Goal: Transaction & Acquisition: Purchase product/service

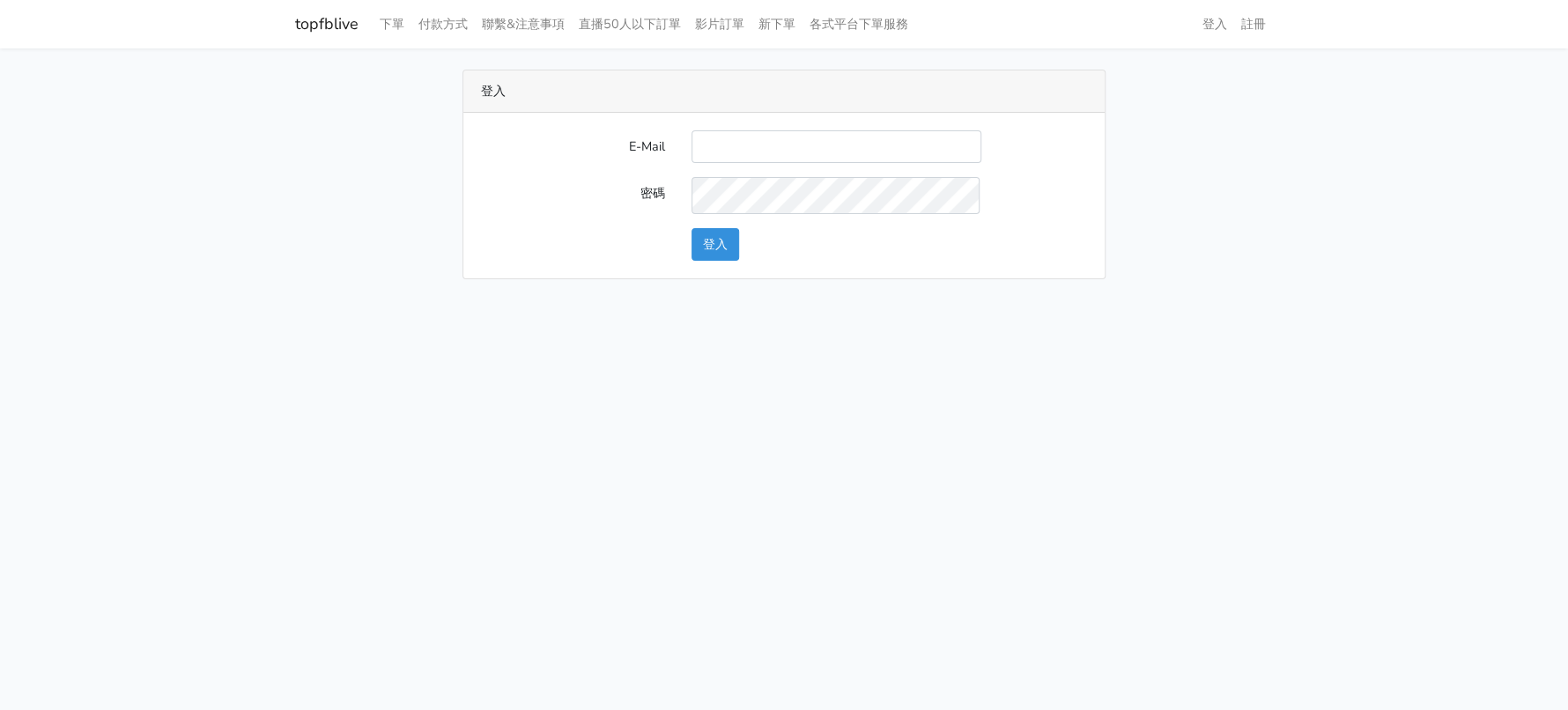
drag, startPoint x: 0, startPoint y: 0, endPoint x: 821, endPoint y: 175, distance: 839.4
click at [809, 163] on input "E-Mail" at bounding box center [837, 146] width 290 height 33
type input "a0930115212@gmail.com"
click at [739, 261] on button "登入" at bounding box center [715, 244] width 47 height 33
click at [708, 261] on button "登入" at bounding box center [715, 244] width 47 height 33
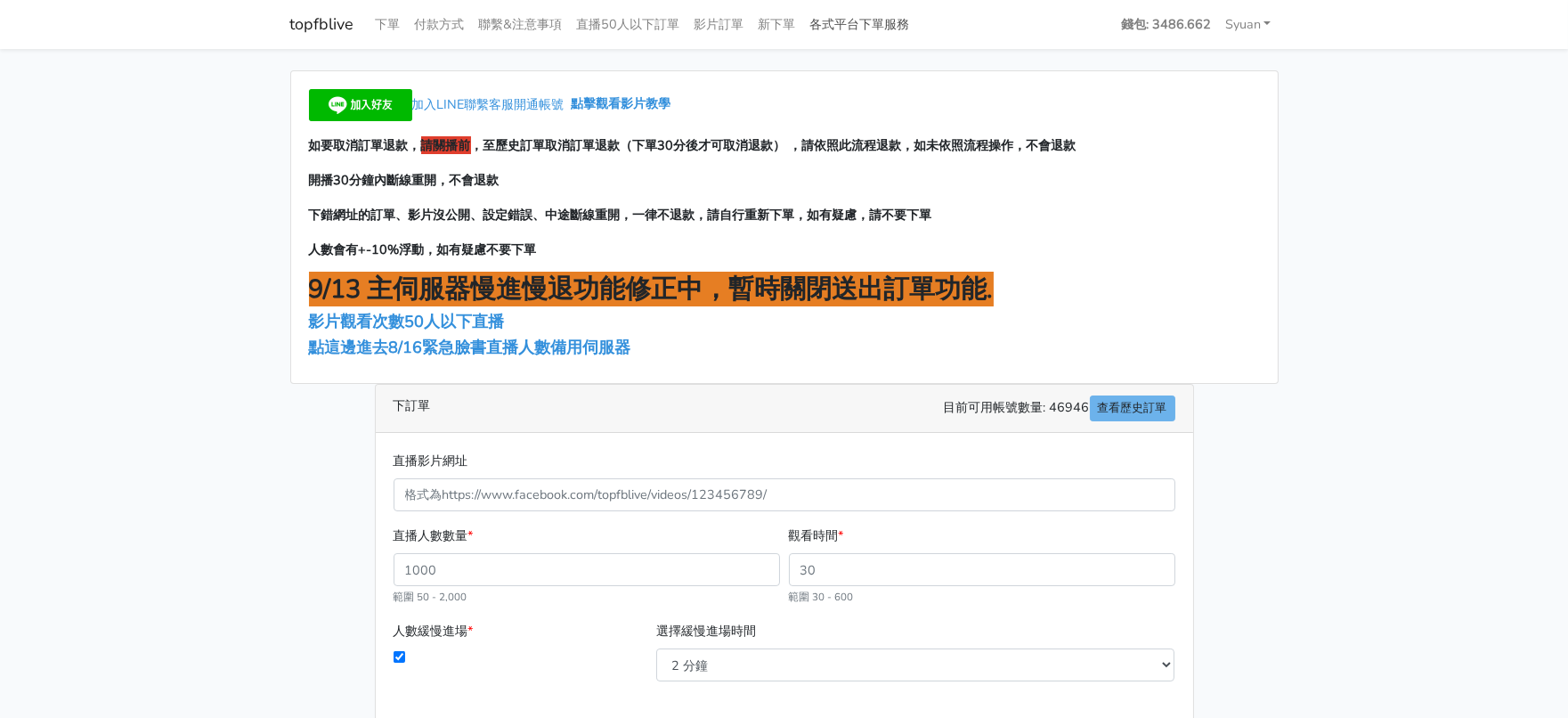
click at [917, 30] on link "各式平台下單服務" at bounding box center [860, 24] width 114 height 35
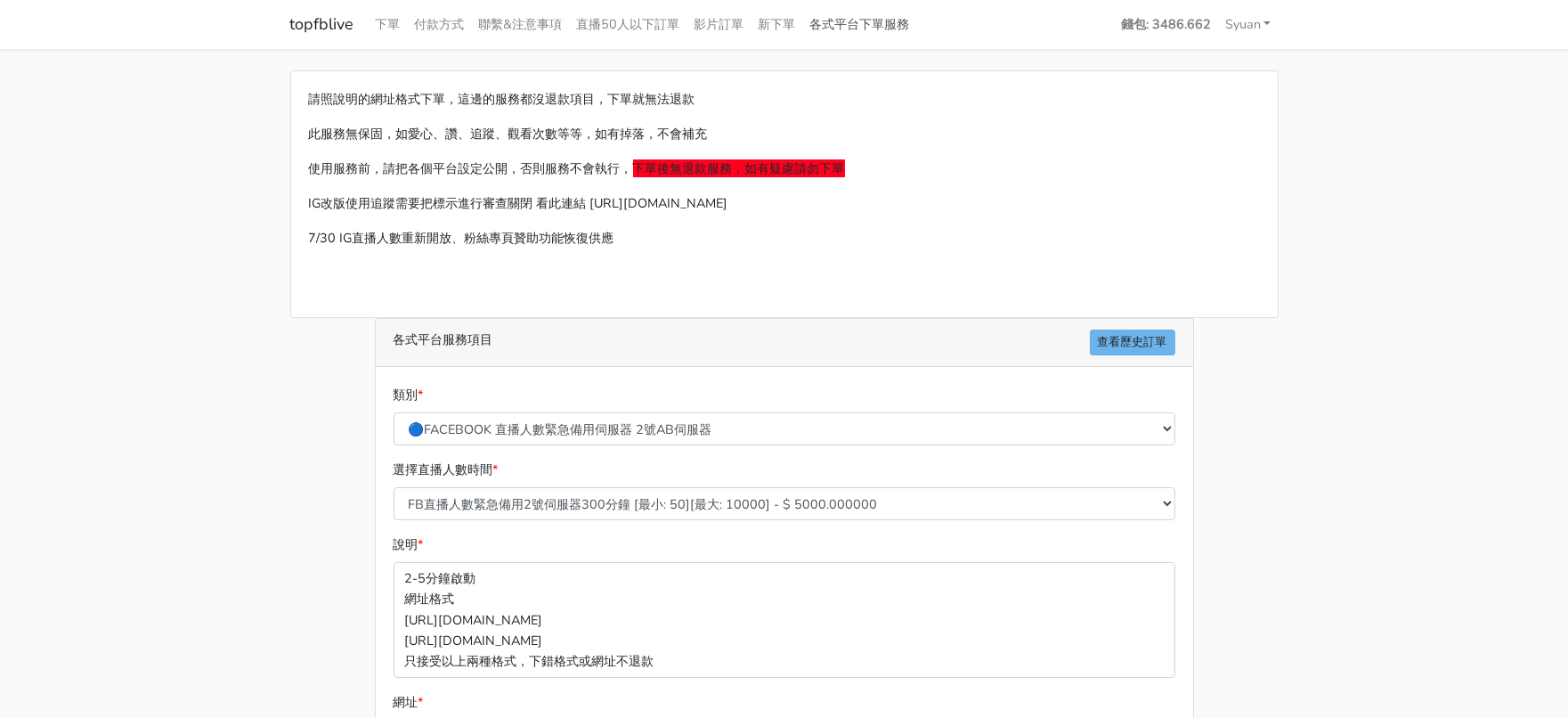
click at [917, 29] on link "各式平台下單服務" at bounding box center [860, 24] width 114 height 35
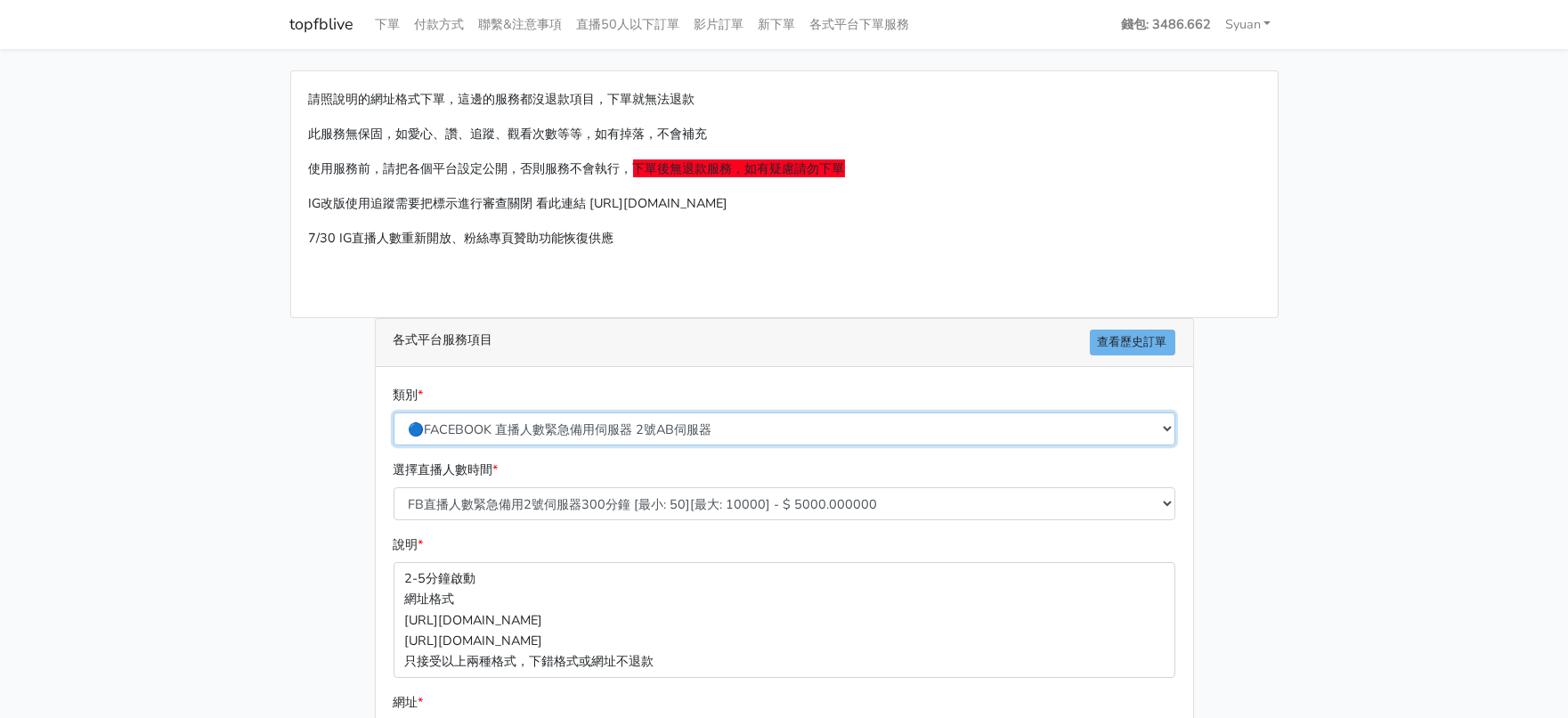
click at [711, 445] on select "🔵FACEBOOK 直播人數緊急備用伺服器 2號AB伺服器 🔵FACEBOOK 網軍專用貼文留言 安全保密 🔵9/30 FACEBOOK 直播人數緩慢進場緩慢…" at bounding box center [784, 428] width 782 height 33
select select "🔵2/12新增FACEBOOK 直播人數緊急備用伺服器 SC伺服器"
click at [394, 445] on select "🔵FACEBOOK 直播人數緊急備用伺服器 2號AB伺服器 🔵FACEBOOK 網軍專用貼文留言 安全保密 🔵9/30 FACEBOOK 直播人數緩慢進場緩慢…" at bounding box center [784, 428] width 782 height 33
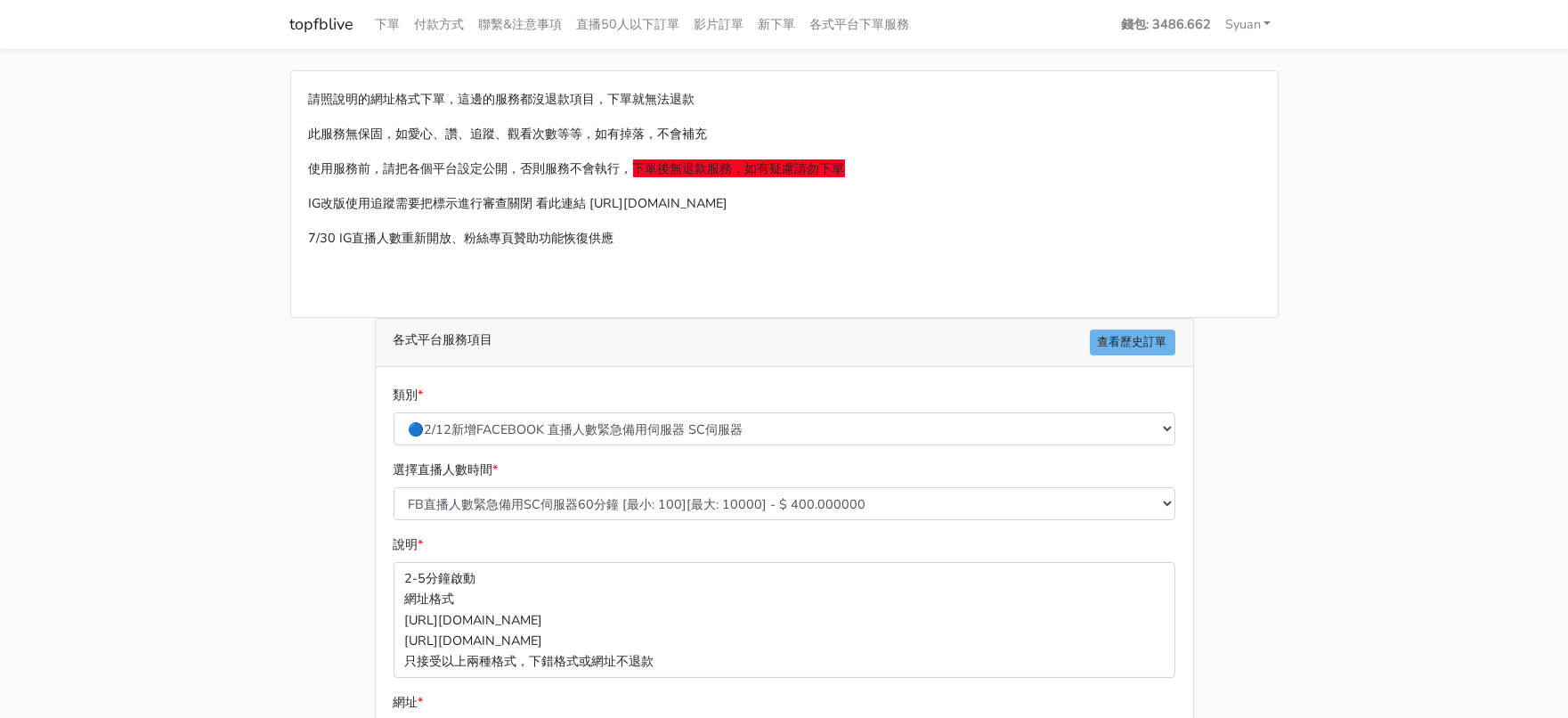
click at [227, 459] on main "請照說明的網址格式下單，這邊的服務都沒退款項目，下單就無法退款 此服務無保固，如愛心、讚、追蹤、觀看次數等等，如有掉落，不會補充 使用服務前，請把各個平台設定…" at bounding box center [784, 529] width 1568 height 960
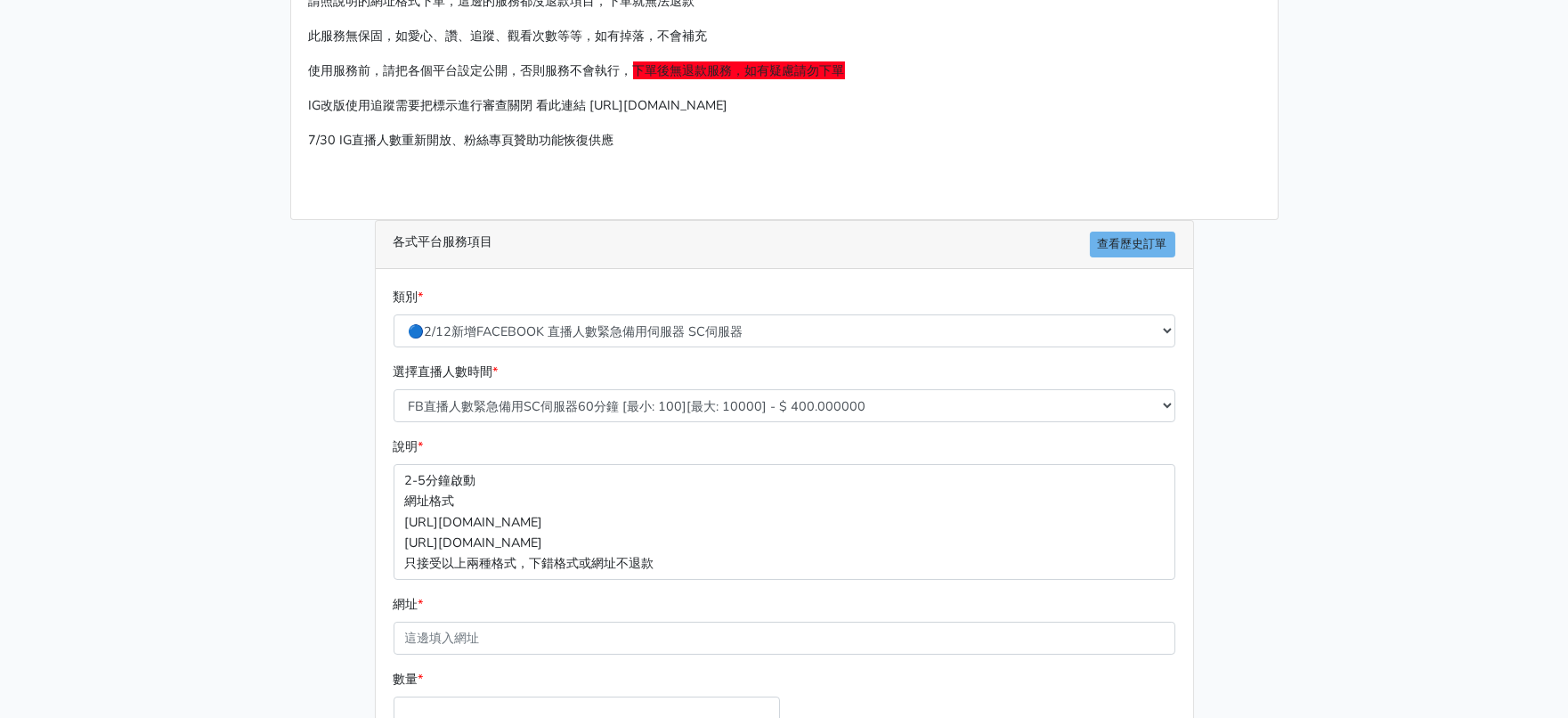
scroll to position [222, 0]
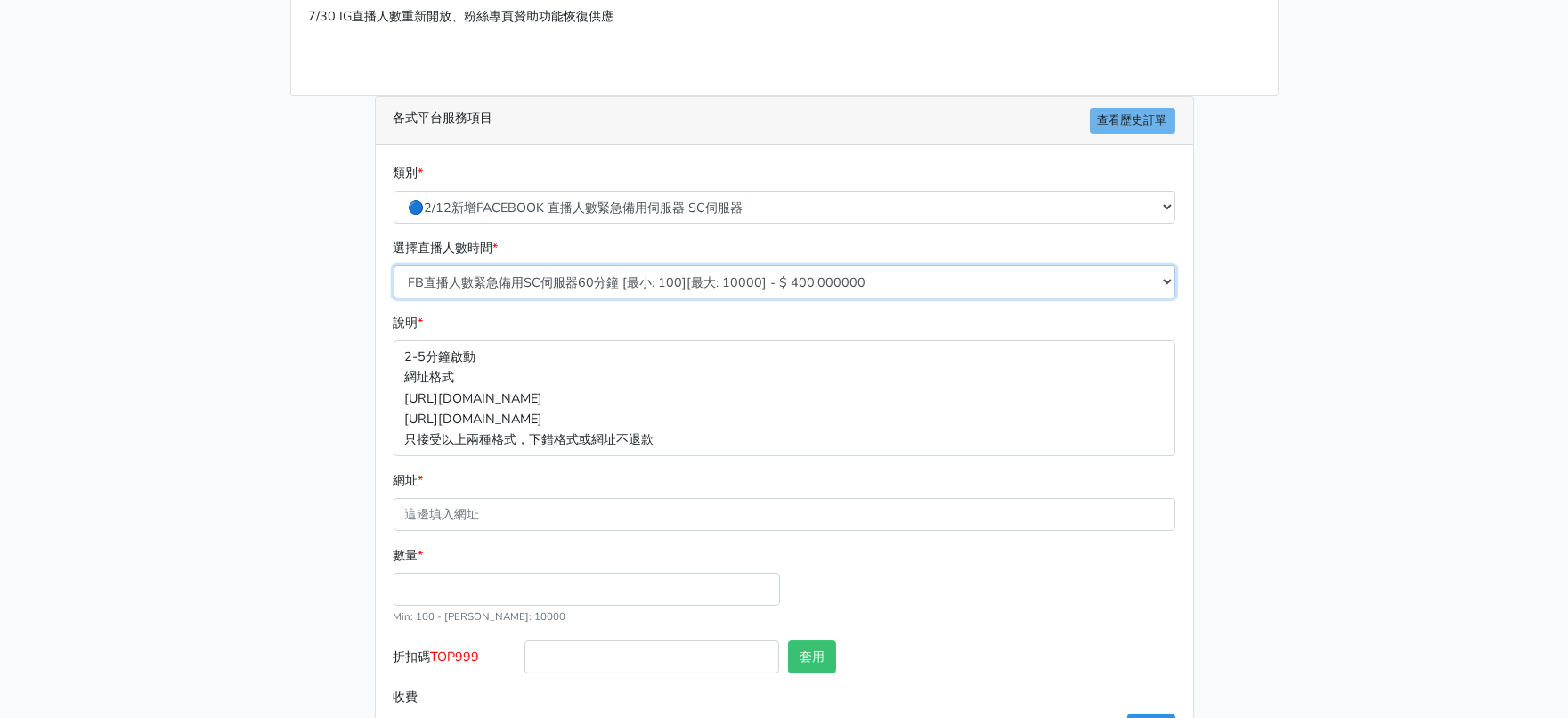
click at [588, 298] on select "FB直播人數緊急備用SC伺服器60分鐘 [最小: 100][最大: 10000] - $ 400.000000 FB直播人數緊急備用SC伺服器120分鐘 [最…" at bounding box center [784, 281] width 782 height 33
select select "636"
click at [394, 298] on select "FB直播人數緊急備用SC伺服器60分鐘 [最小: 100][最大: 10000] - $ 400.000000 FB直播人數緊急備用SC伺服器120分鐘 [最…" at bounding box center [784, 281] width 782 height 33
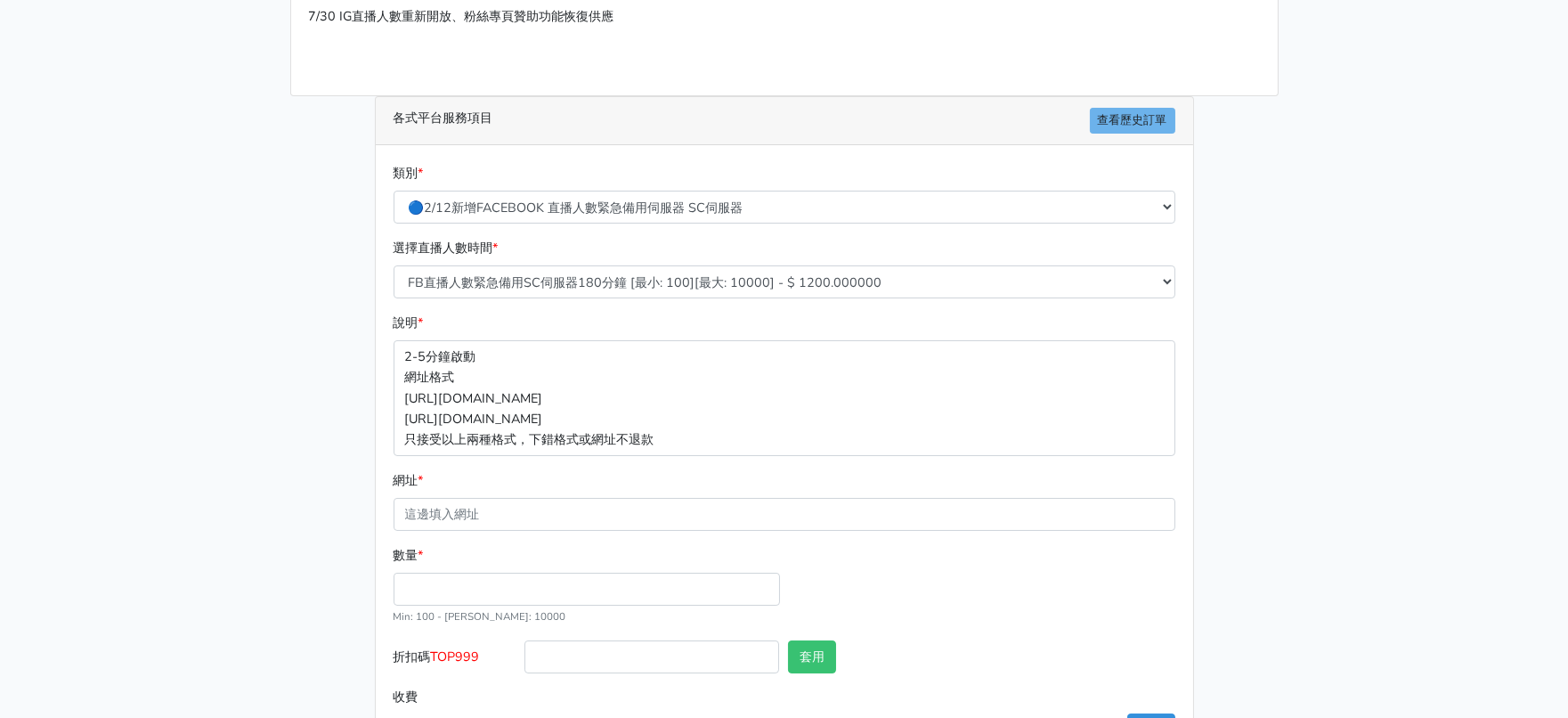
click at [250, 454] on main "請照說明的網址格式下單，這邊的服務都沒退款項目，下單就無法退款 此服務無保固，如愛心、讚、追蹤、觀看次數等等，如有掉落，不會補充 使用服務前，請把各個平台設定…" at bounding box center [784, 307] width 1568 height 960
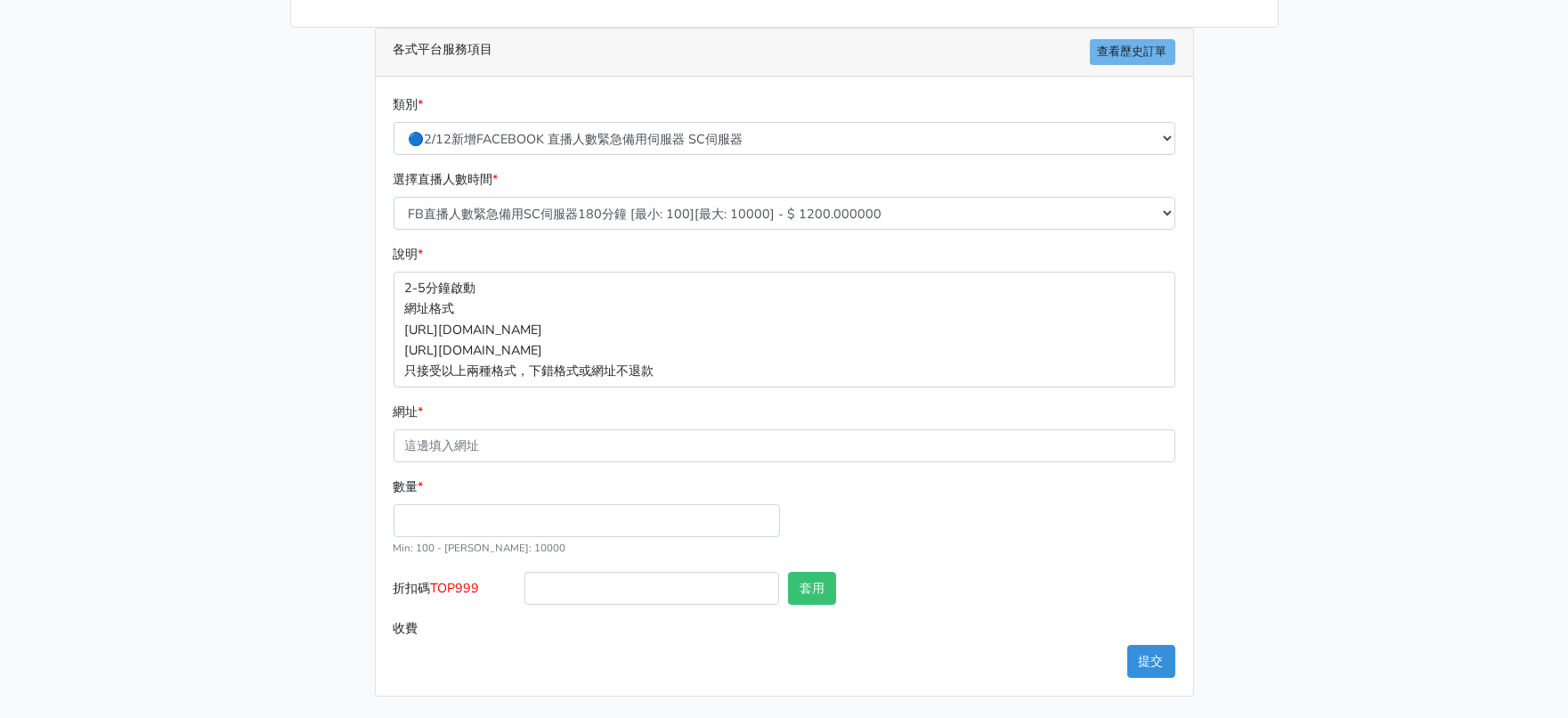
scroll to position [412, 0]
click at [529, 504] on input "數量 *" at bounding box center [587, 520] width 387 height 33
type input "300"
type input "360.000"
click at [245, 507] on main "請照說明的網址格式下單，這邊的服務都沒退款項目，下單就無法退款 此服務無保固，如愛心、讚、追蹤、觀看次數等等，如有掉落，不會補充 使用服務前，請把各個平台設定…" at bounding box center [784, 238] width 1568 height 960
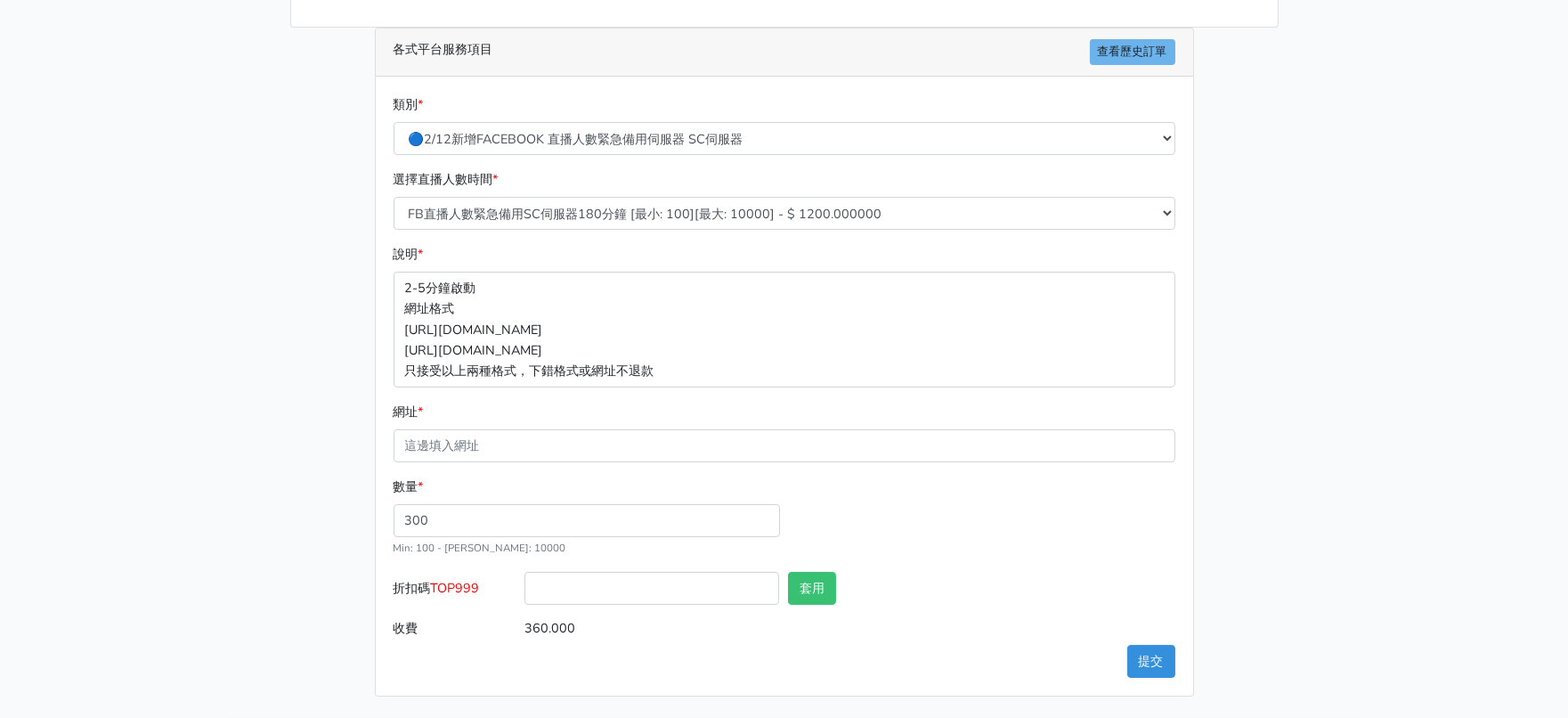
click at [470, 579] on span "TOP999" at bounding box center [455, 587] width 49 height 18
click at [525, 572] on input "折扣碼 TOP999" at bounding box center [652, 588] width 255 height 33
click at [470, 579] on span "TOP999" at bounding box center [455, 587] width 49 height 18
click at [525, 572] on input "折扣碼 TOP999" at bounding box center [652, 588] width 255 height 33
copy span "TOP999"
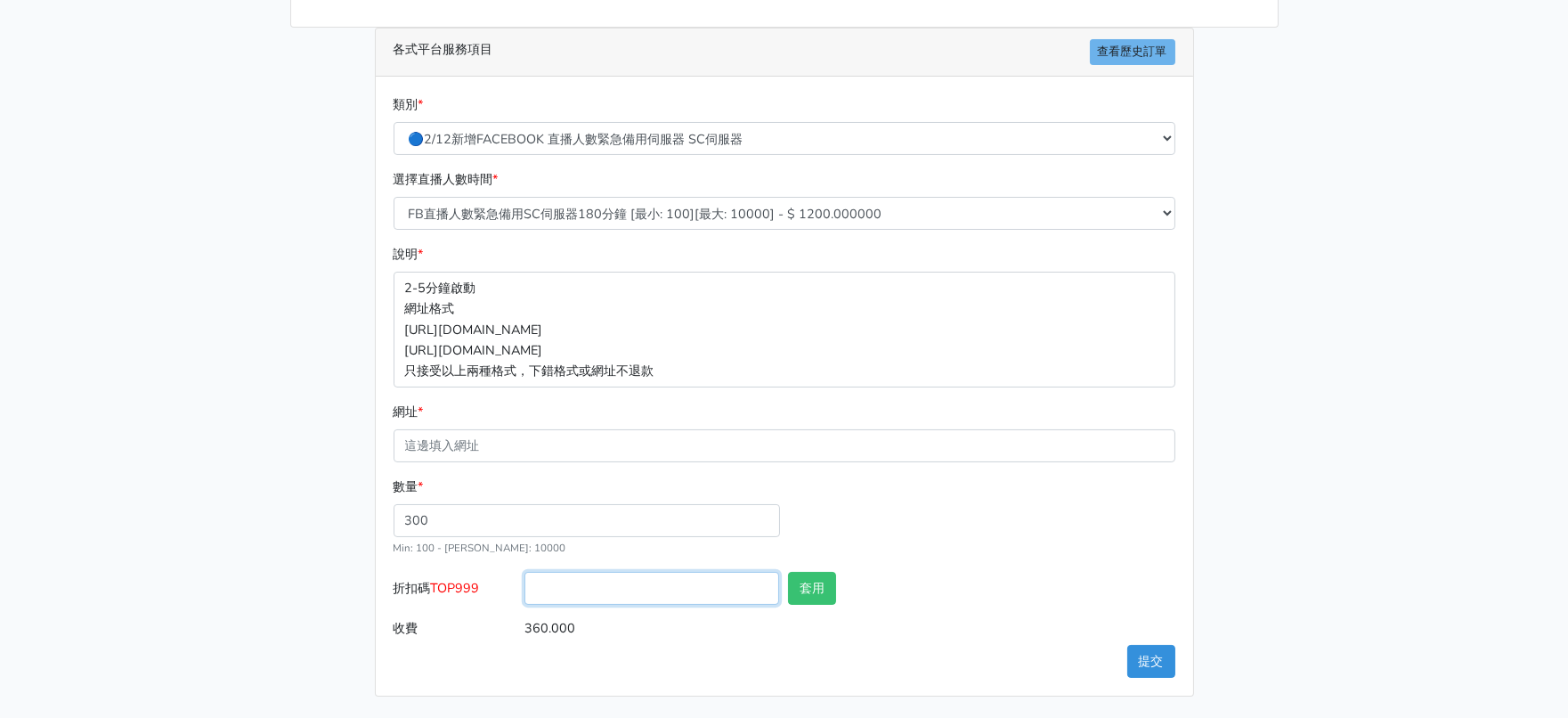
drag, startPoint x: 634, startPoint y: 565, endPoint x: 684, endPoint y: 564, distance: 50.0
click at [634, 572] on input "折扣碼 TOP999" at bounding box center [652, 588] width 255 height 33
paste input "TOP999"
type input "TOP999"
click at [801, 572] on button "套用" at bounding box center [812, 588] width 48 height 33
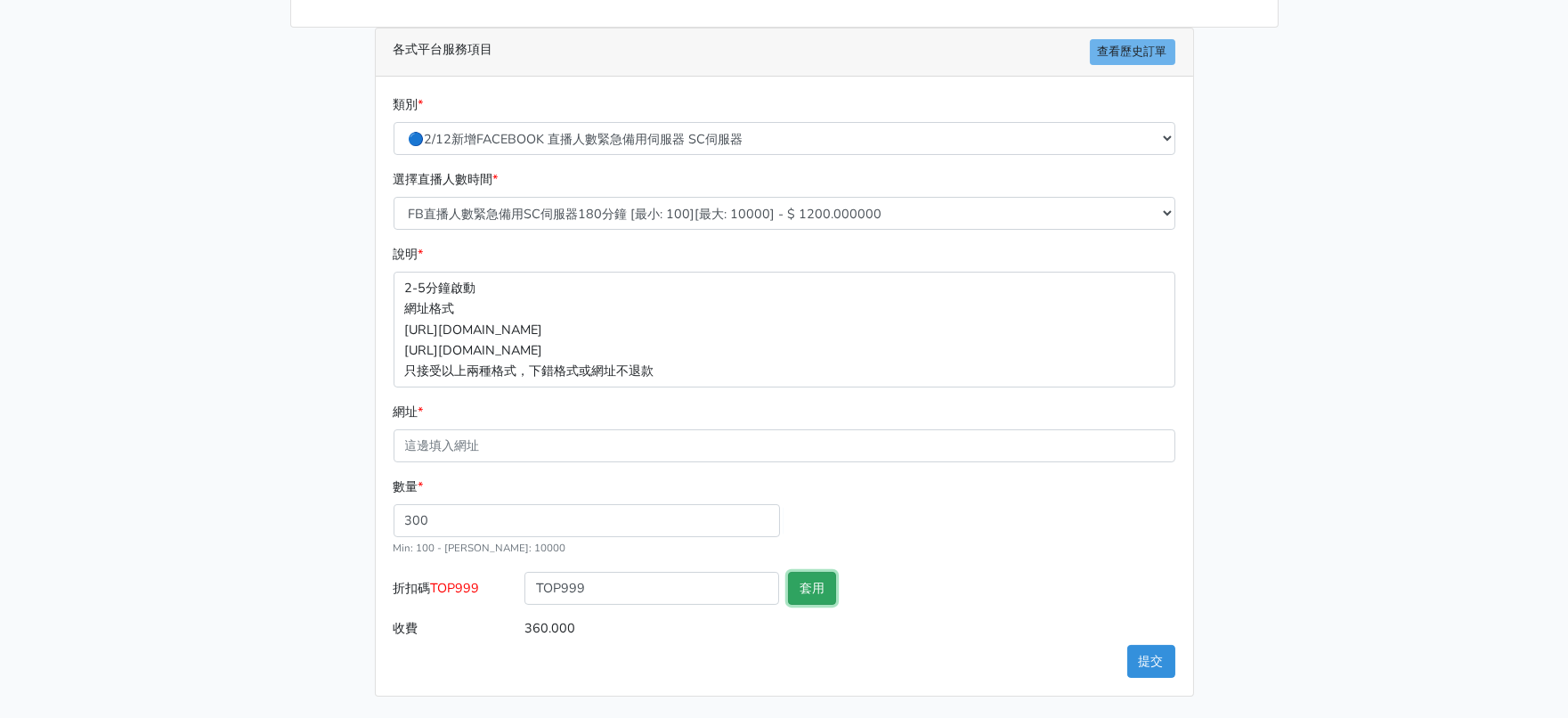
type input "套用失敗"
click at [150, 519] on main "請照說明的網址格式下單，這邊的服務都沒退款項目，下單就無法退款 此服務無保固，如愛心、讚、追蹤、觀看次數等等，如有掉落，不會補充 使用服務前，請把各個平台設定…" at bounding box center [784, 238] width 1568 height 960
click at [1426, 528] on main "請照說明的網址格式下單，這邊的服務都沒退款項目，下單就無法退款 此服務無保固，如愛心、讚、追蹤、觀看次數等等，如有掉落，不會補充 使用服務前，請把各個平台設定…" at bounding box center [784, 238] width 1568 height 960
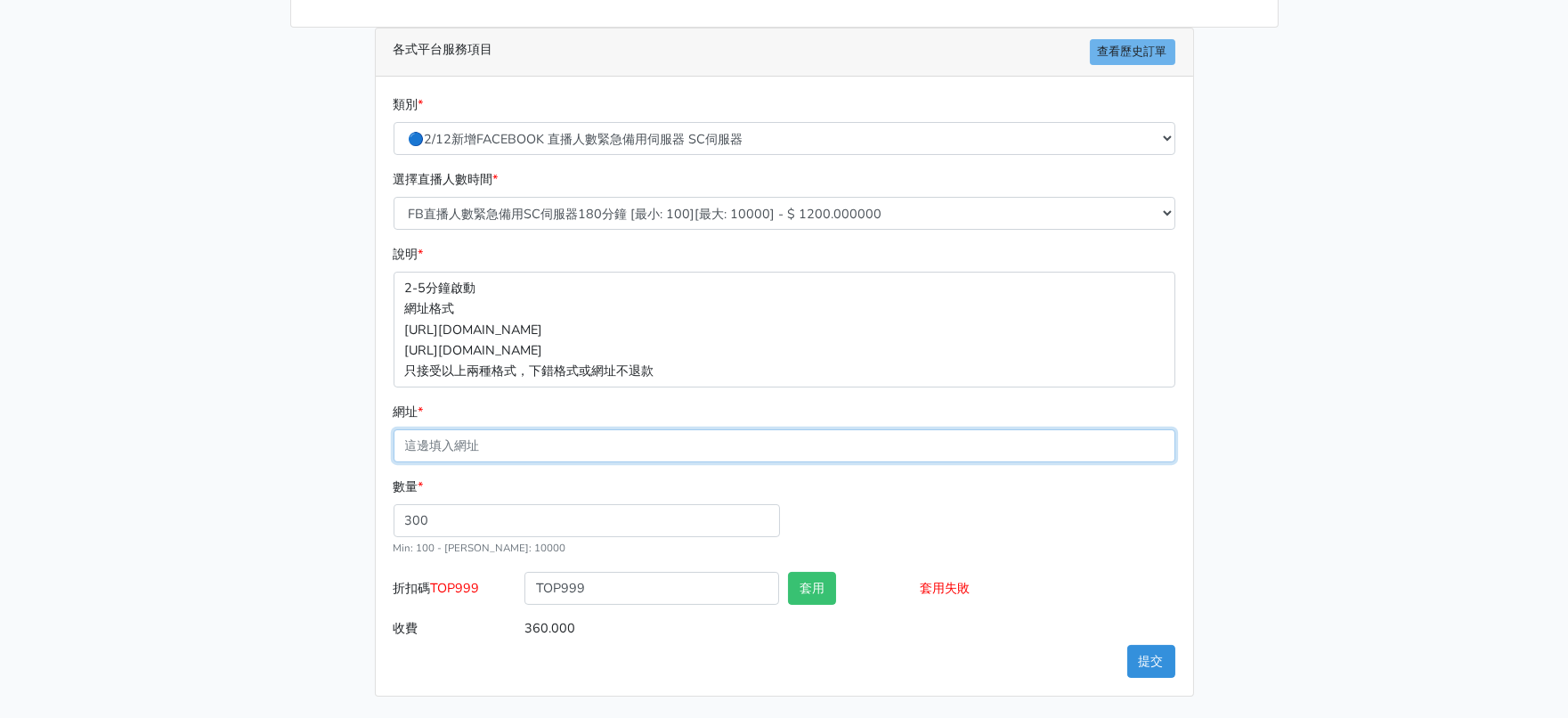
click at [520, 429] on input "網址 *" at bounding box center [784, 445] width 782 height 33
paste input "https://www.facebook.com/100063606982427/videos/1293436195759997"
type input "[URL][DOMAIN_NAME]"
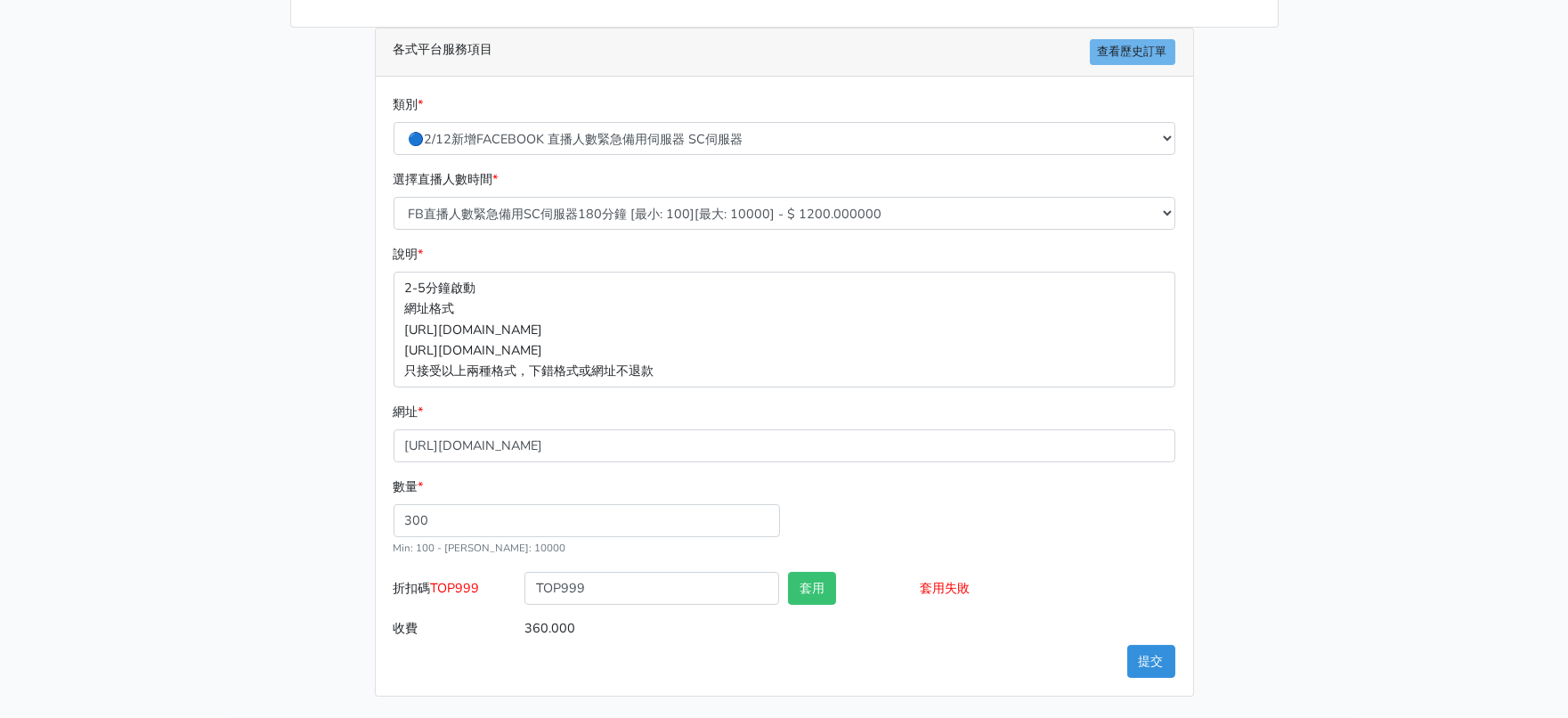
click at [112, 407] on main "請照說明的網址格式下單，這邊的服務都沒退款項目，下單就無法退款 此服務無保固，如愛心、讚、追蹤、觀看次數等等，如有掉落，不會補充 使用服務前，請把各個平台設定…" at bounding box center [784, 238] width 1568 height 960
click at [1145, 656] on button "提交" at bounding box center [1151, 662] width 48 height 33
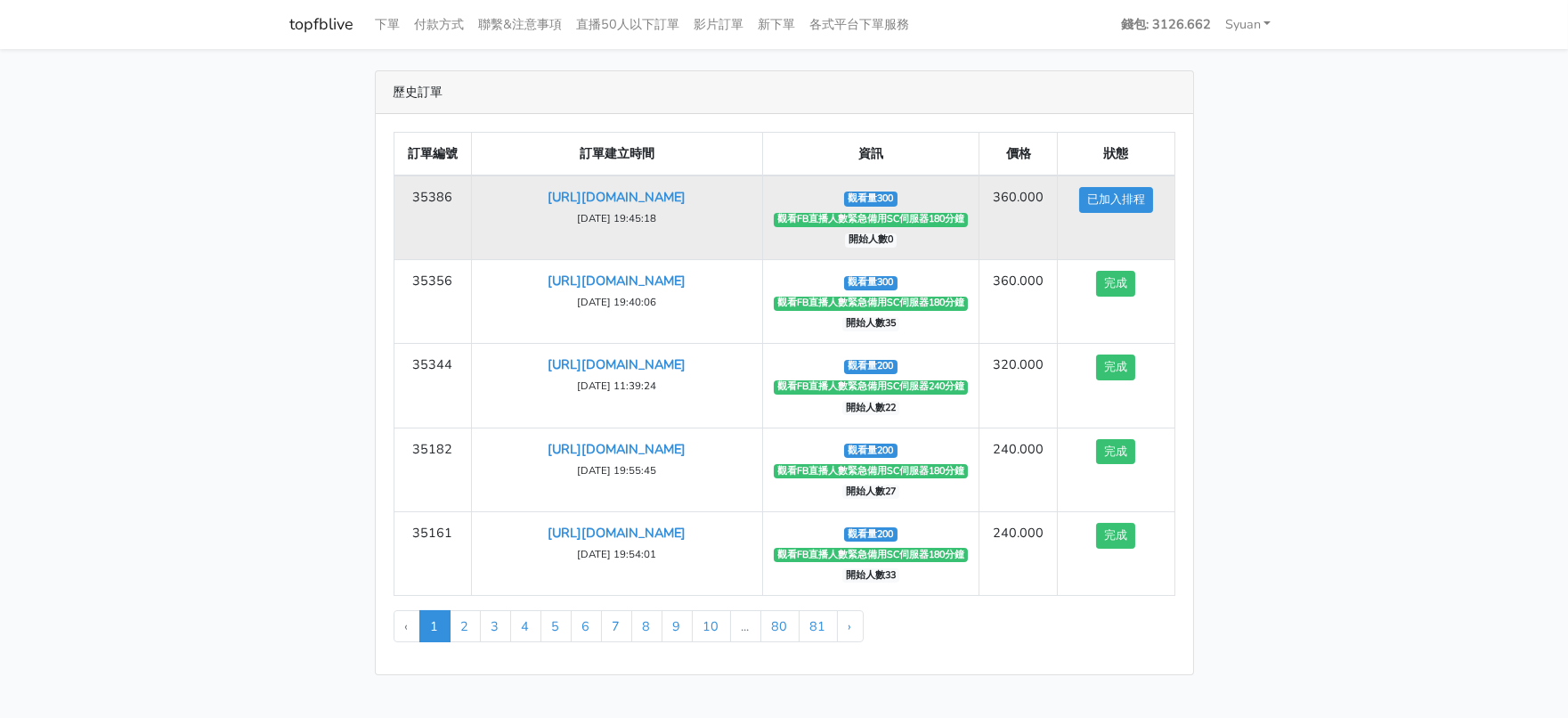
click at [903, 260] on td "觀看量300 觀看FB直播人數緊急備用SC伺服器180分鐘 開始人數0" at bounding box center [871, 218] width 217 height 85
